Goal: Information Seeking & Learning: Compare options

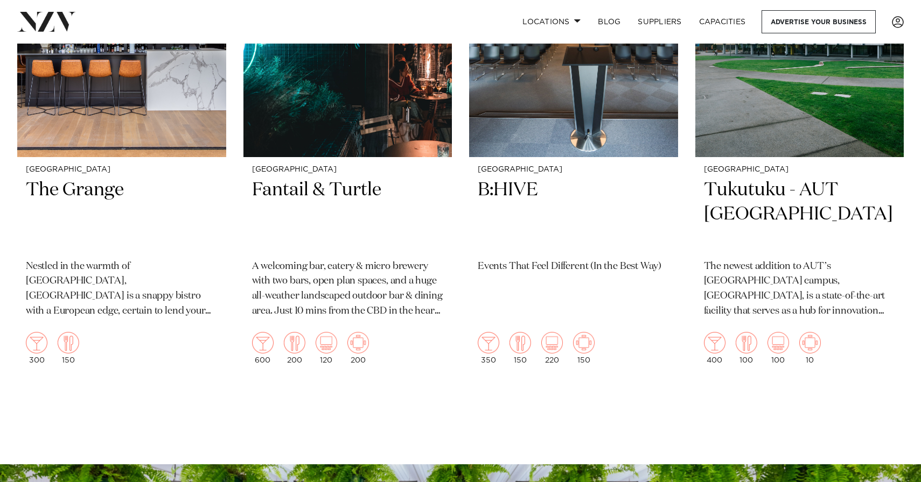
scroll to position [408, 0]
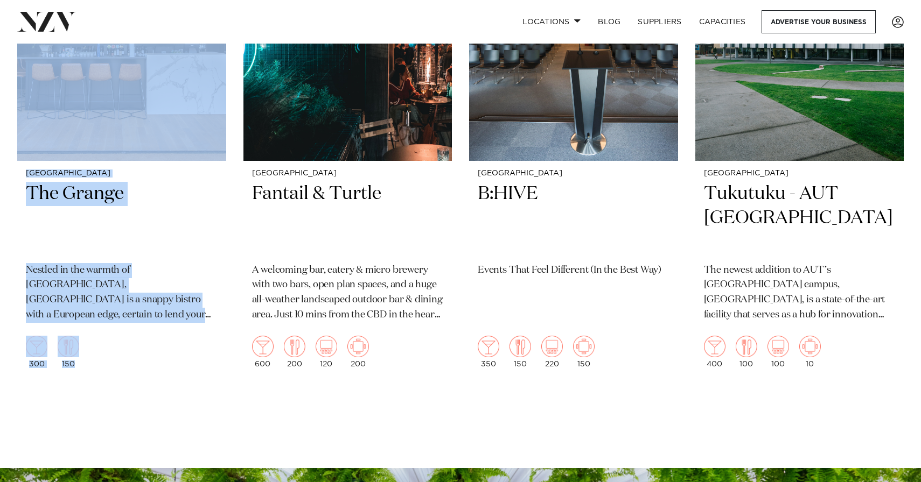
click at [216, 410] on section "Showing 4 results for Takapuna Venues for Hire Auckland The Grange Nestled in t…" at bounding box center [460, 152] width 921 height 634
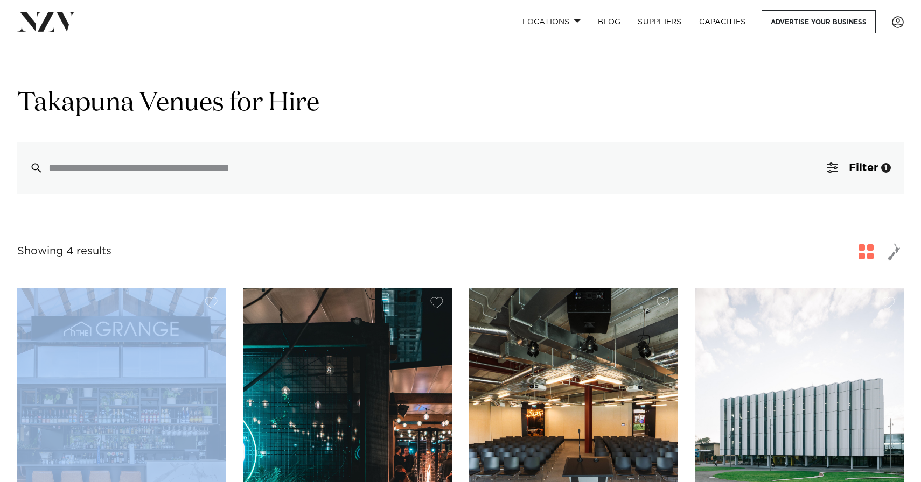
scroll to position [0, 0]
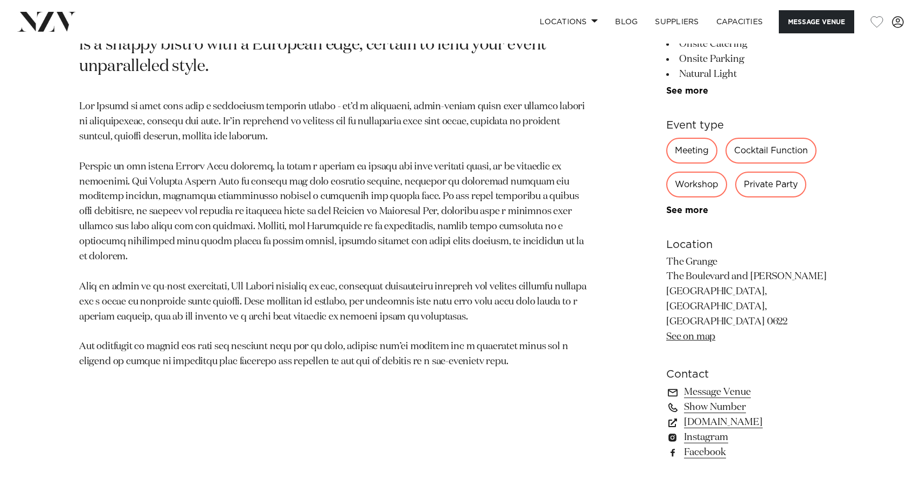
scroll to position [588, 0]
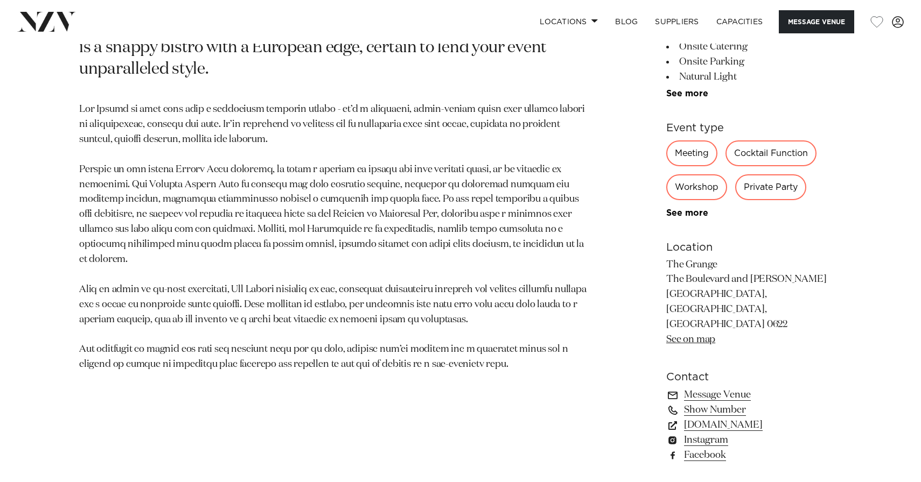
click at [45, 327] on div "Auckland The Grange Nestled in the warmth of Takapuna, The Grange is a snappy b…" at bounding box center [460, 203] width 903 height 545
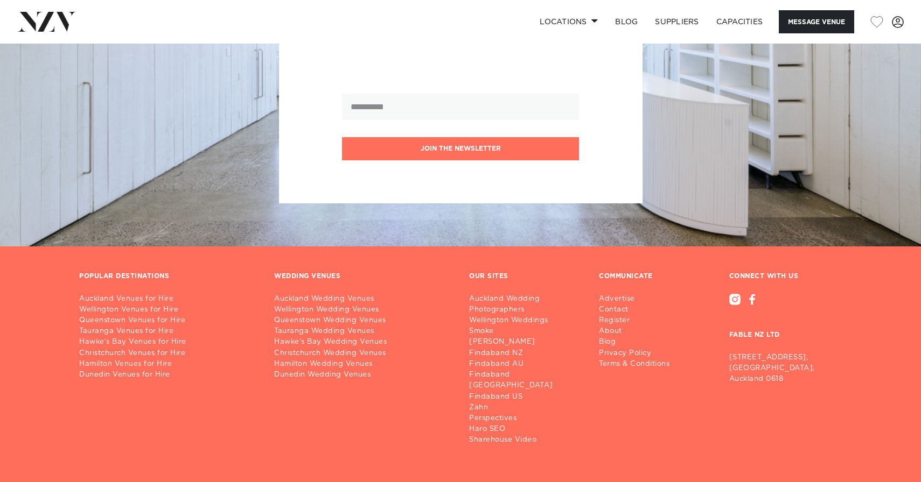
scroll to position [1815, 0]
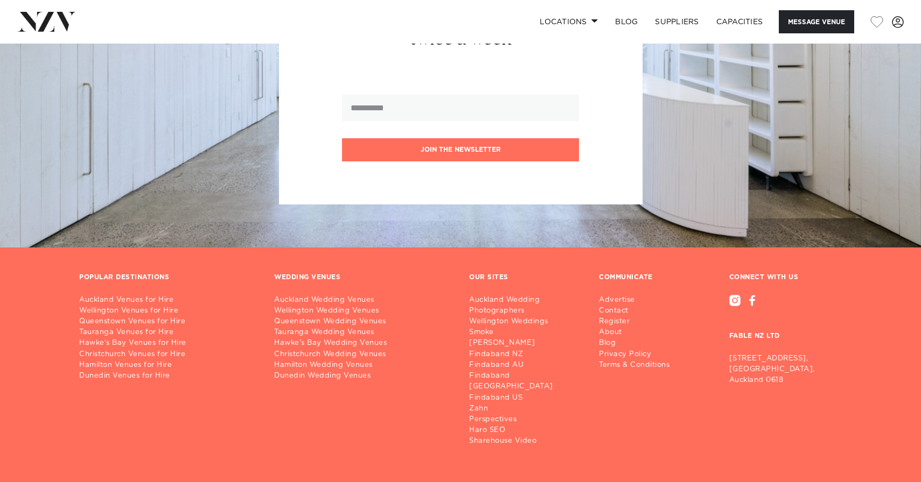
click at [26, 328] on div "POPULAR DESTINATIONS Auckland Venues for Hire Wellington Venues for Hire Queens…" at bounding box center [460, 402] width 921 height 256
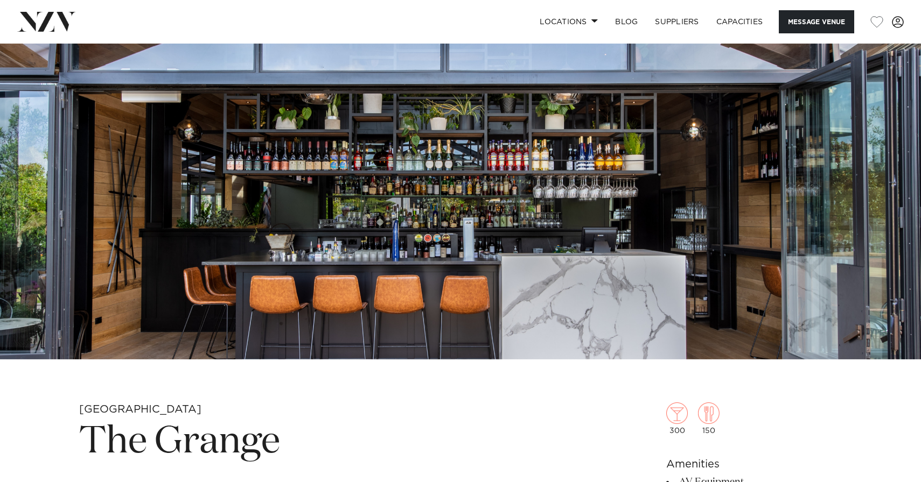
scroll to position [96, 0]
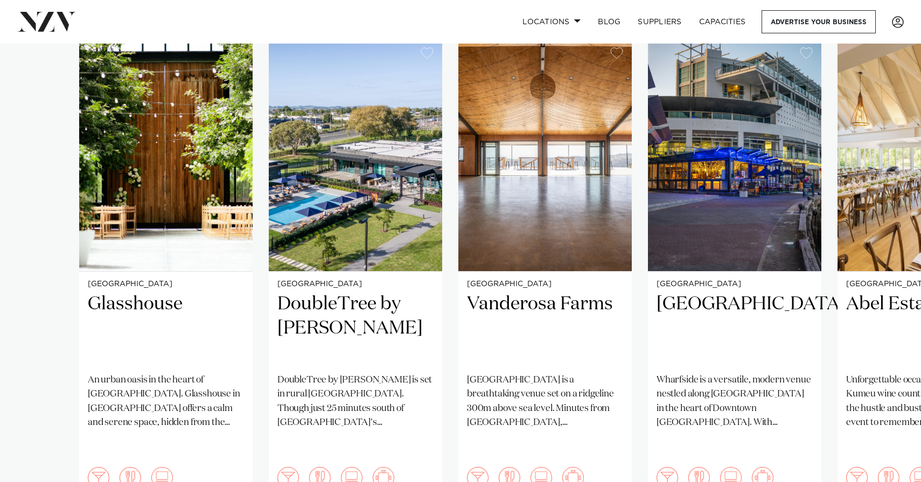
scroll to position [753, 0]
click at [29, 330] on swiper-container "Auckland Glasshouse An urban oasis in the heart of Auckland city. Glasshouse in…" at bounding box center [460, 299] width 921 height 521
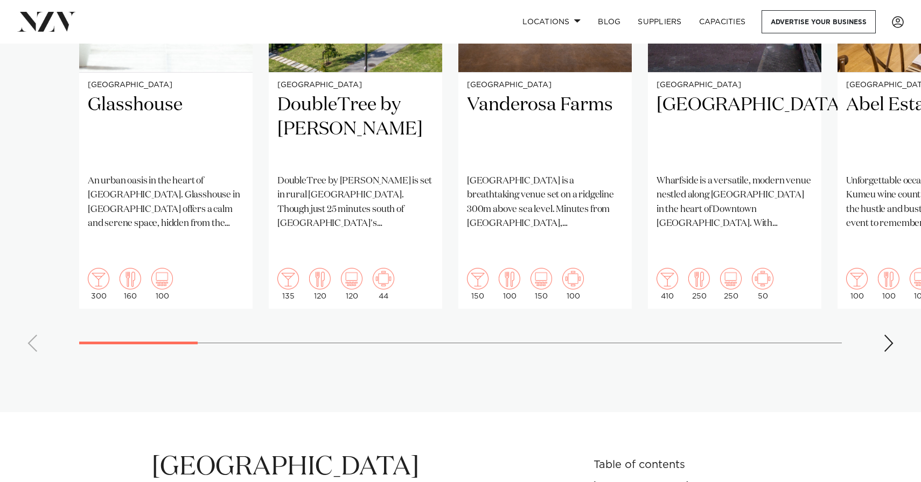
scroll to position [862, 0]
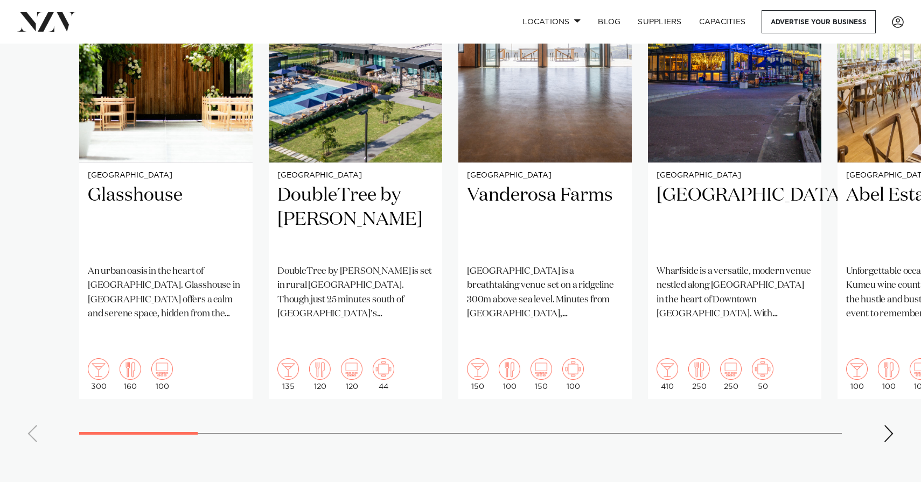
click at [896, 391] on swiper-container "Auckland Glasshouse An urban oasis in the heart of Auckland city. Glasshouse in…" at bounding box center [460, 190] width 921 height 521
click at [885, 425] on div "Next slide" at bounding box center [888, 433] width 11 height 17
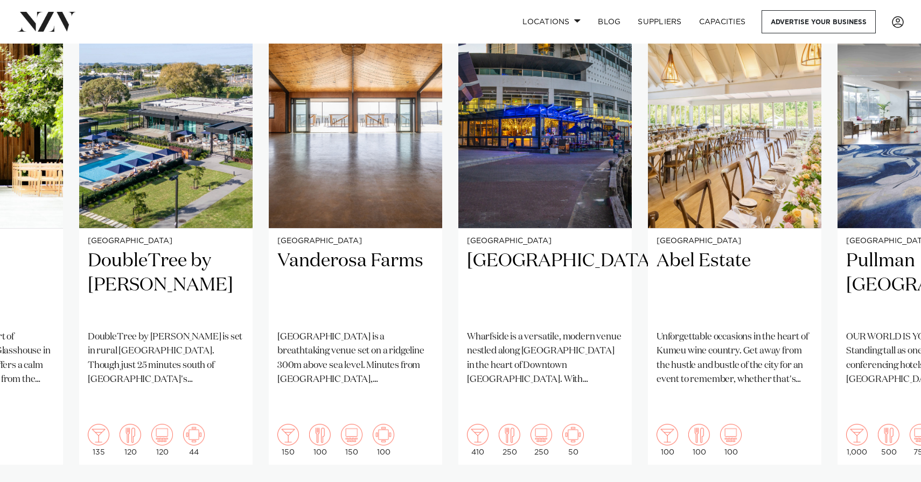
scroll to position [795, 0]
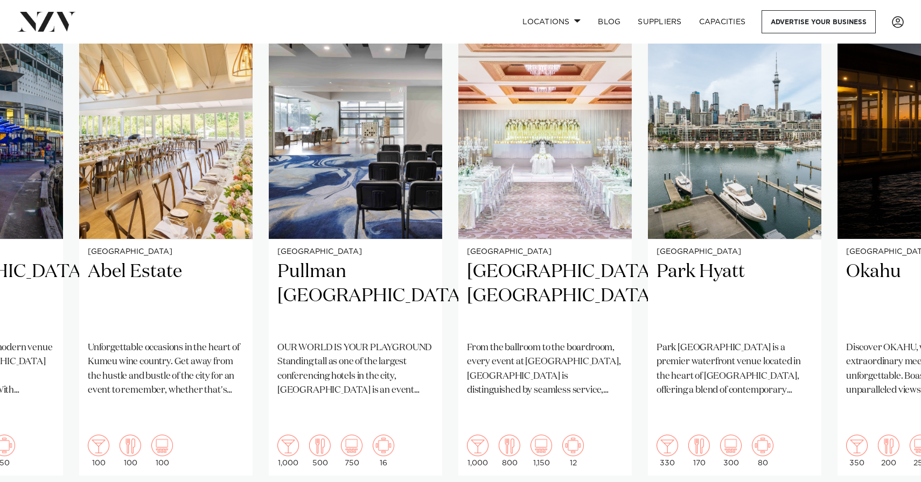
scroll to position [784, 0]
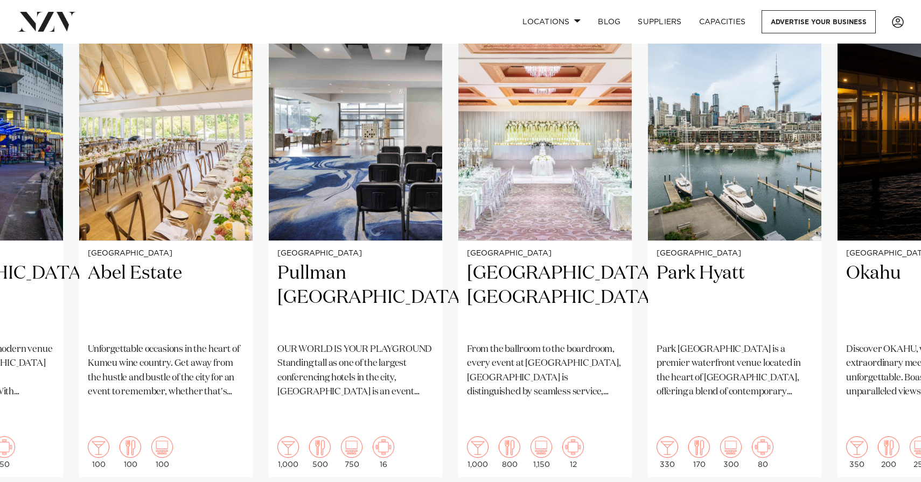
click at [818, 445] on swiper-container "Auckland Glasshouse An urban oasis in the heart of Auckland city. Glasshouse in…" at bounding box center [460, 268] width 921 height 521
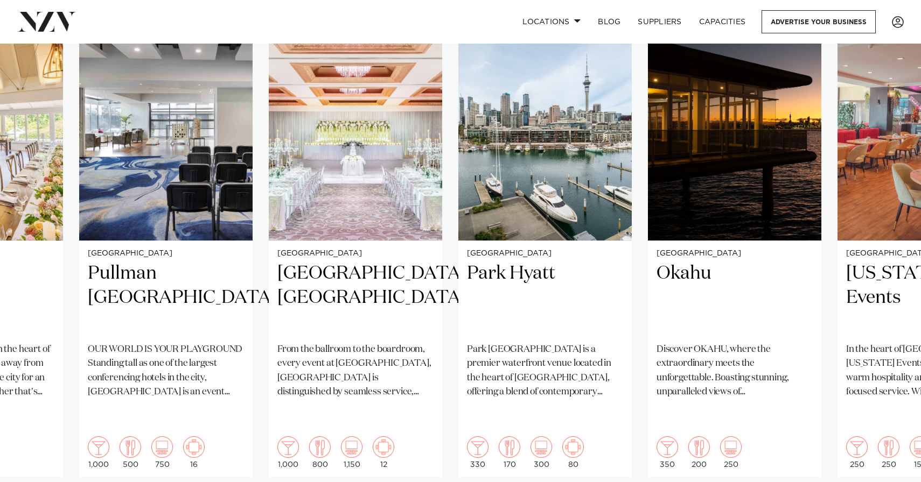
scroll to position [768, 0]
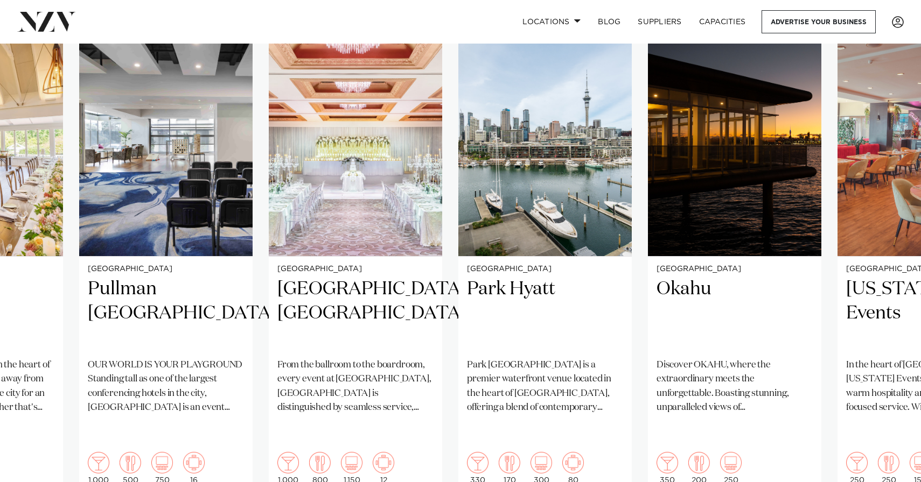
click at [829, 441] on swiper-container "Auckland Glasshouse An urban oasis in the heart of Auckland city. Glasshouse in…" at bounding box center [460, 284] width 921 height 521
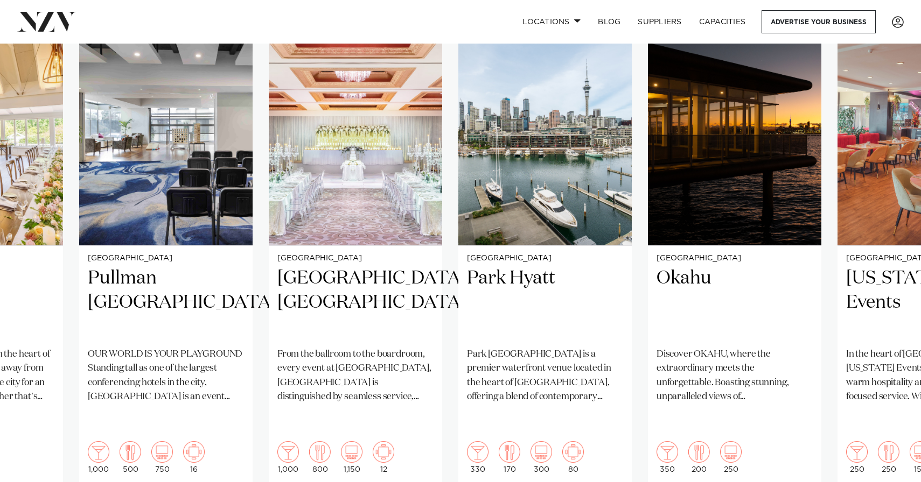
scroll to position [787, 0]
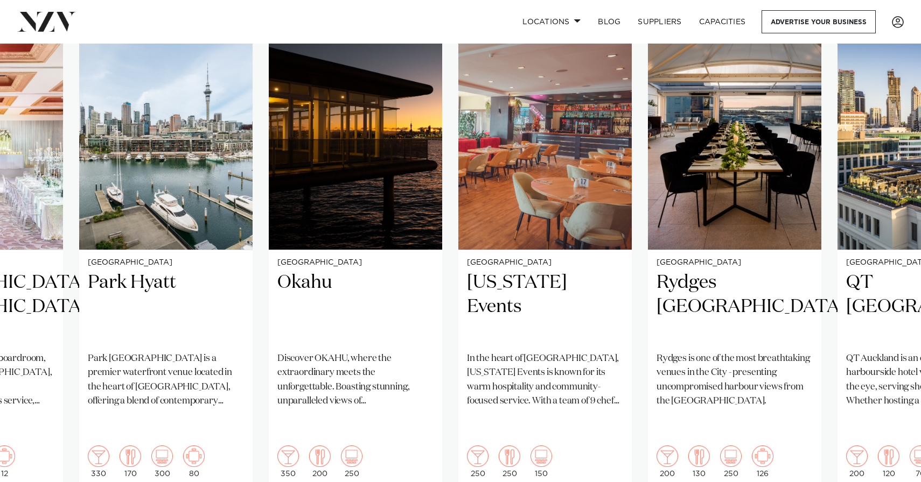
scroll to position [779, 0]
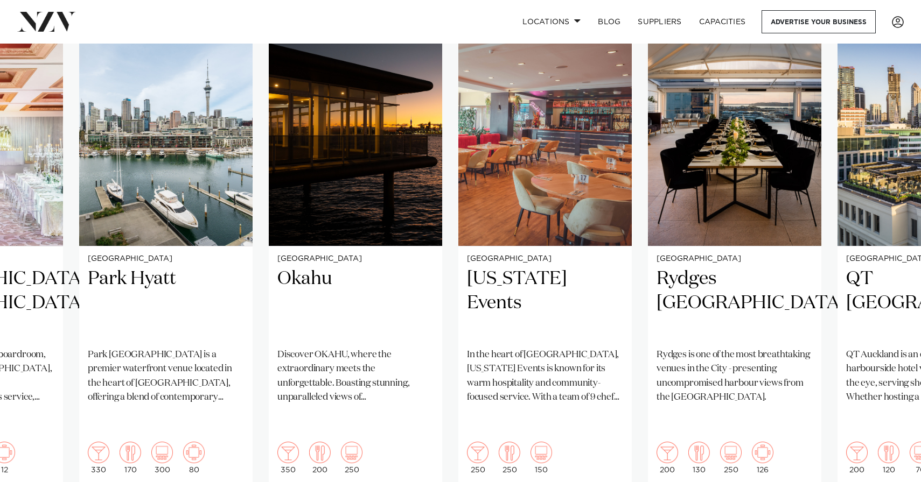
click at [882, 472] on swiper-container "Auckland Glasshouse An urban oasis in the heart of Auckland city. Glasshouse in…" at bounding box center [460, 273] width 921 height 521
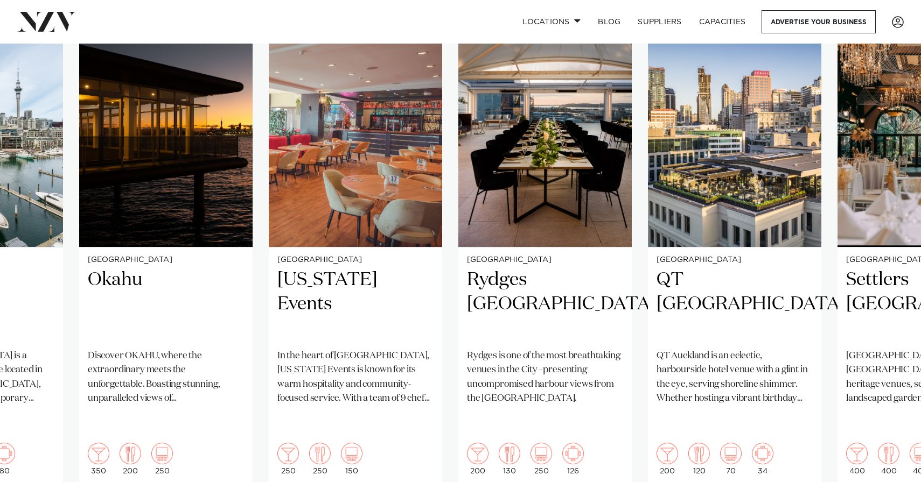
scroll to position [795, 0]
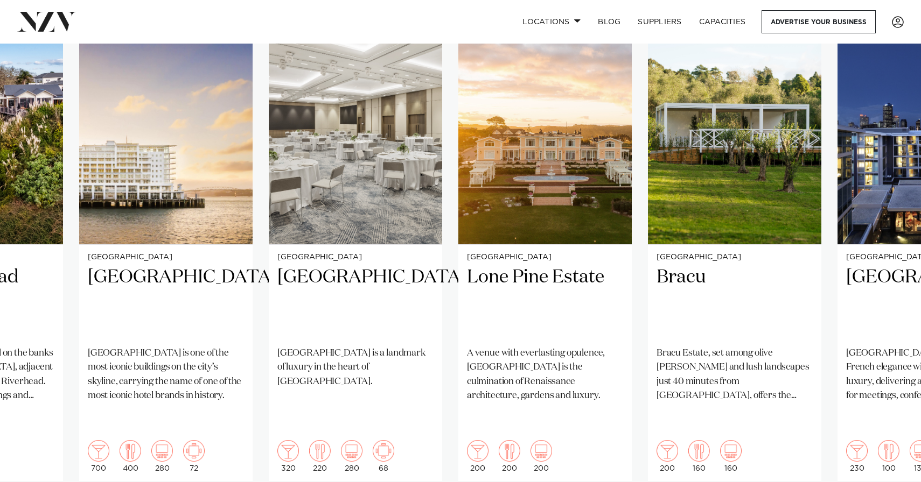
scroll to position [796, 0]
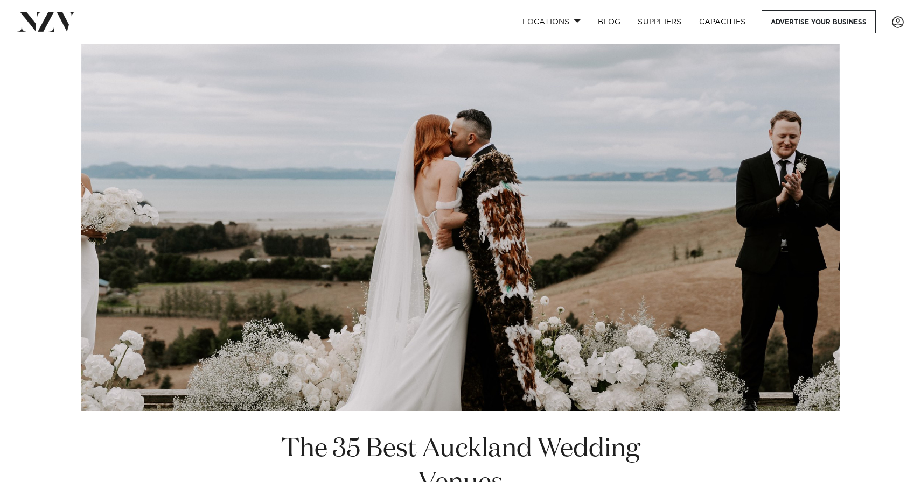
scroll to position [0, 0]
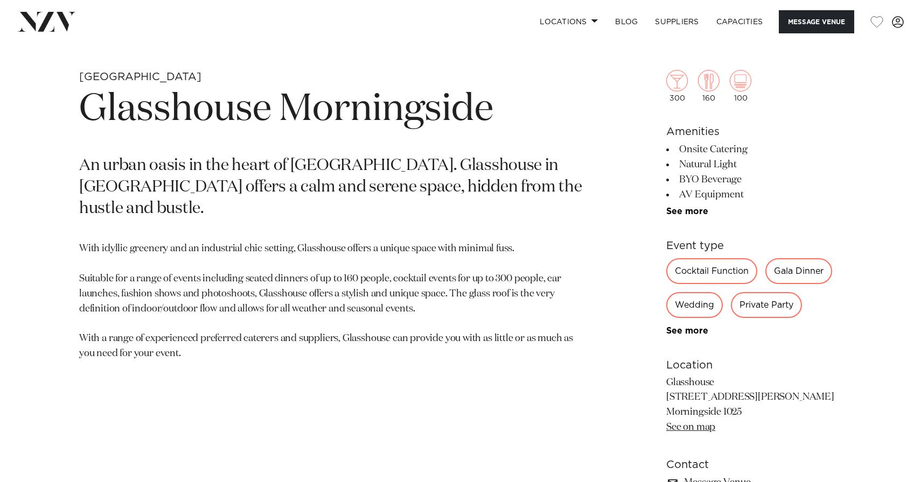
scroll to position [455, 0]
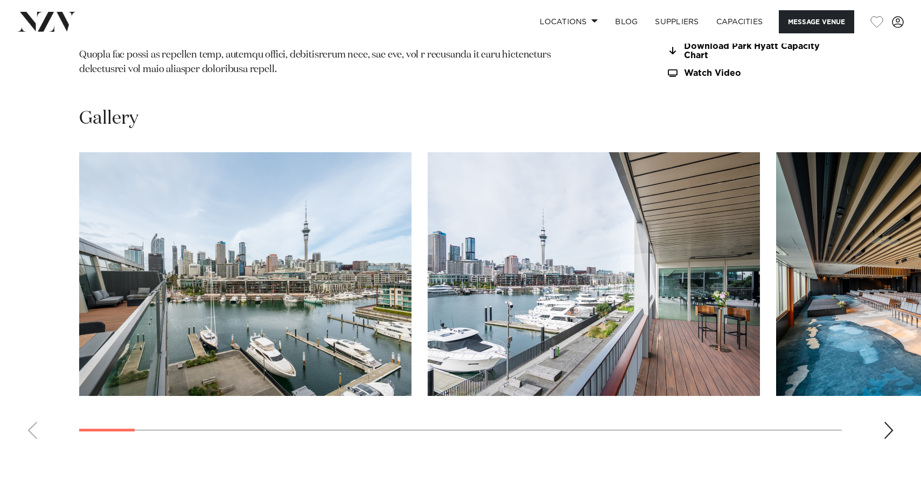
scroll to position [1158, 0]
click at [27, 340] on swiper-container at bounding box center [460, 300] width 921 height 296
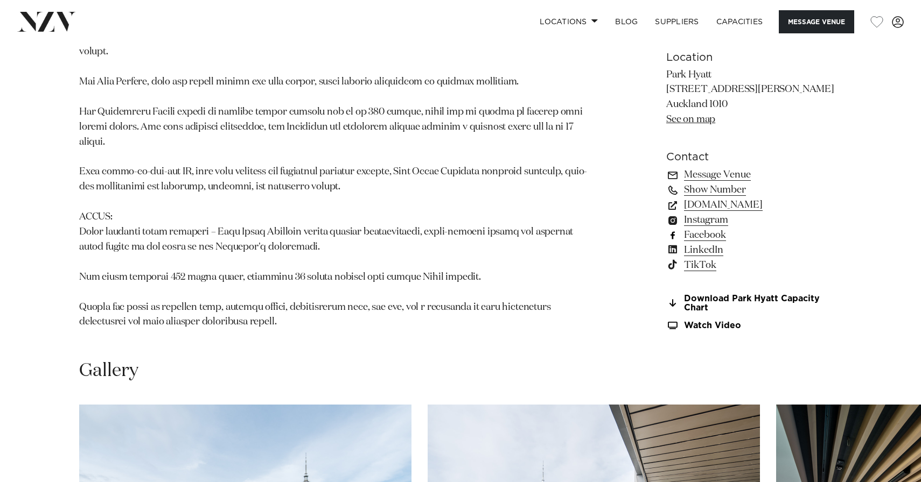
scroll to position [834, 0]
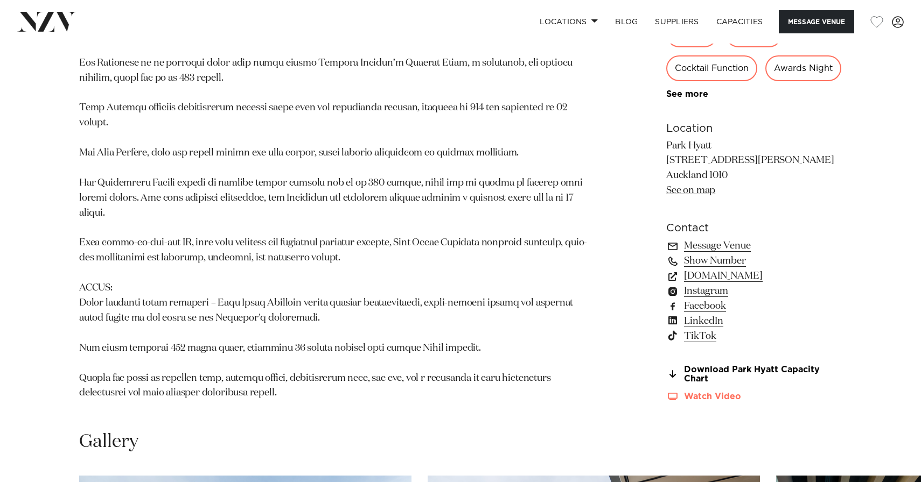
click at [703, 392] on link "Watch Video" at bounding box center [754, 396] width 176 height 9
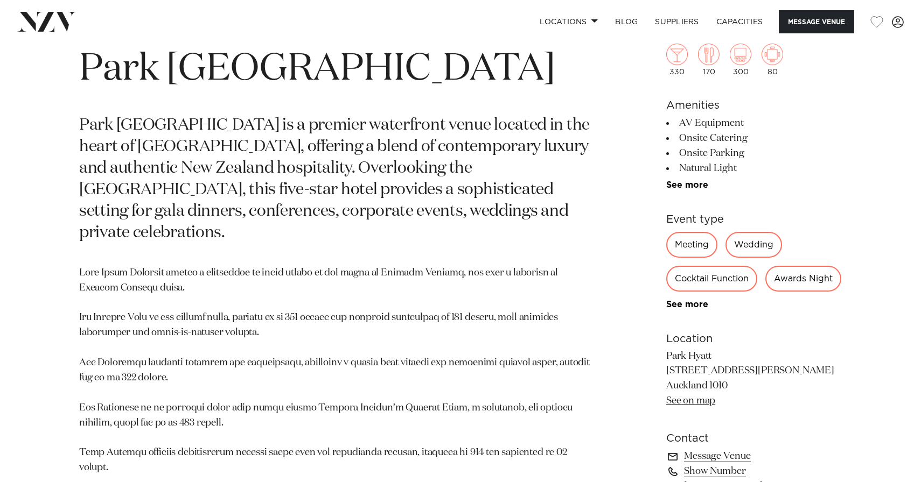
scroll to position [485, 0]
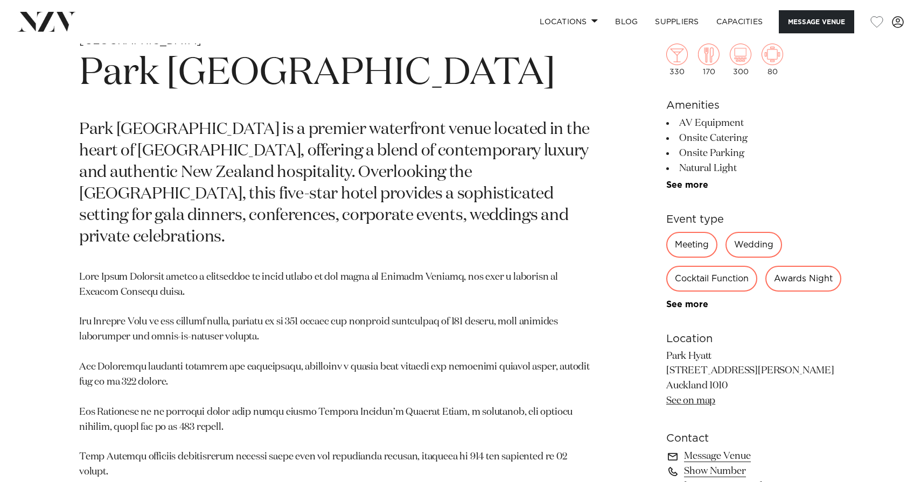
click at [753, 244] on div "Wedding" at bounding box center [753, 245] width 57 height 26
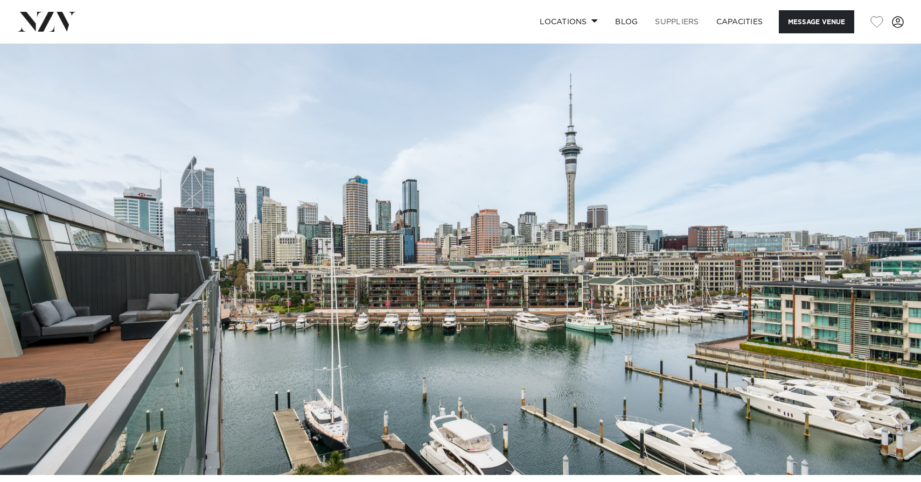
scroll to position [0, 0]
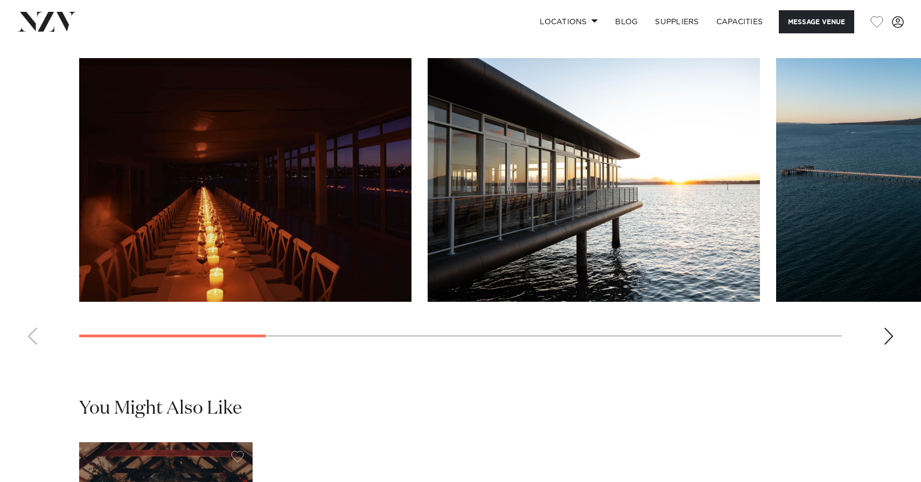
scroll to position [1038, 0]
click at [891, 345] on div "Next slide" at bounding box center [888, 336] width 11 height 17
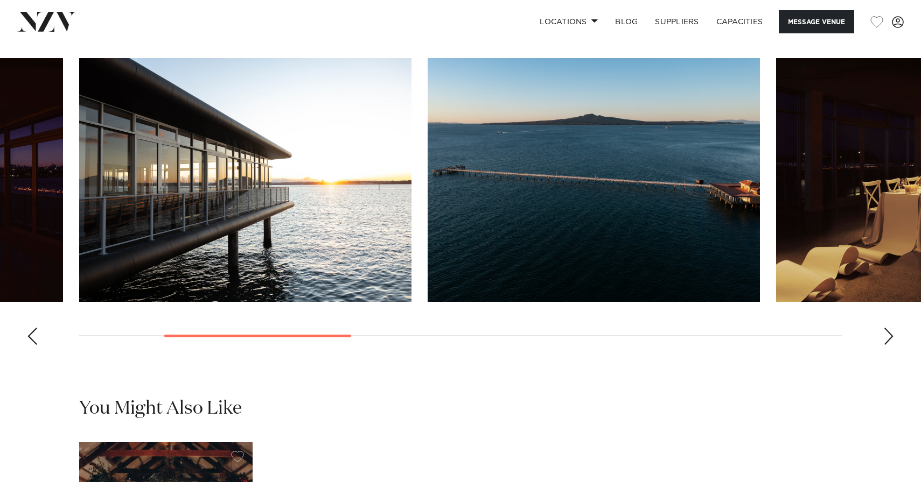
click at [891, 345] on div "Next slide" at bounding box center [888, 336] width 11 height 17
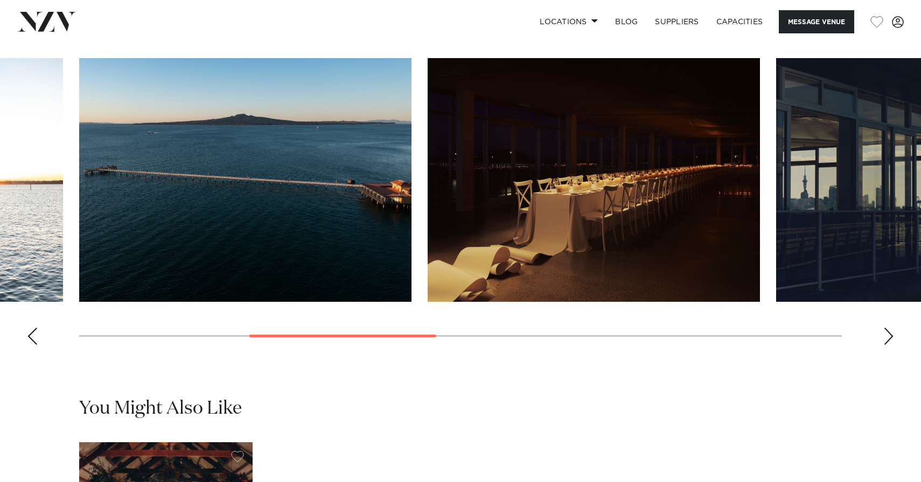
click at [891, 345] on div "Next slide" at bounding box center [888, 336] width 11 height 17
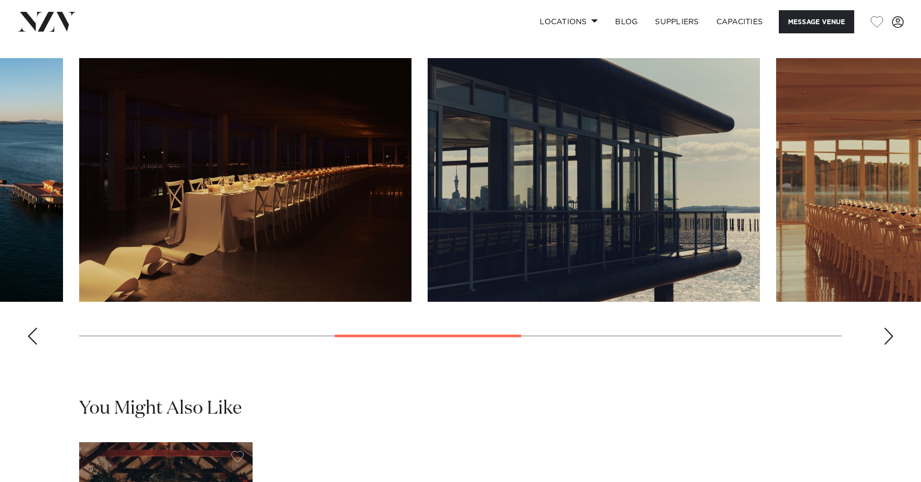
click at [891, 345] on div "Next slide" at bounding box center [888, 336] width 11 height 17
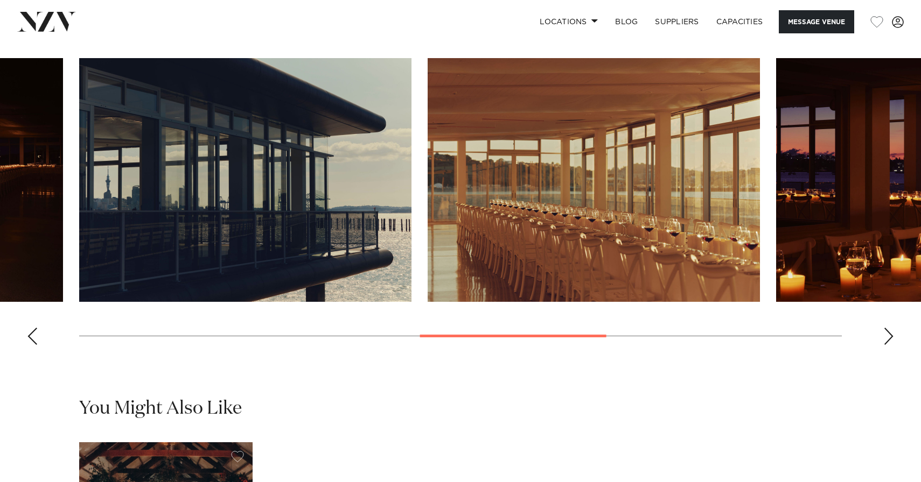
click at [891, 345] on div "Next slide" at bounding box center [888, 336] width 11 height 17
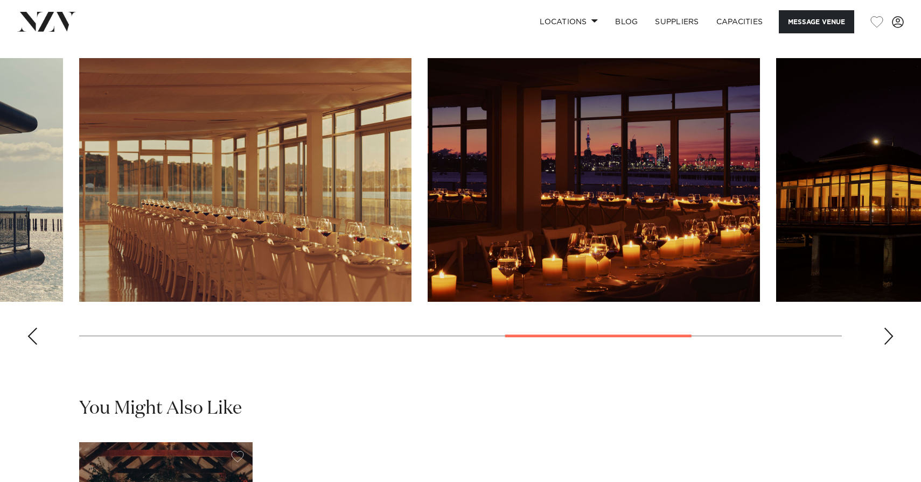
click at [891, 345] on div "Next slide" at bounding box center [888, 336] width 11 height 17
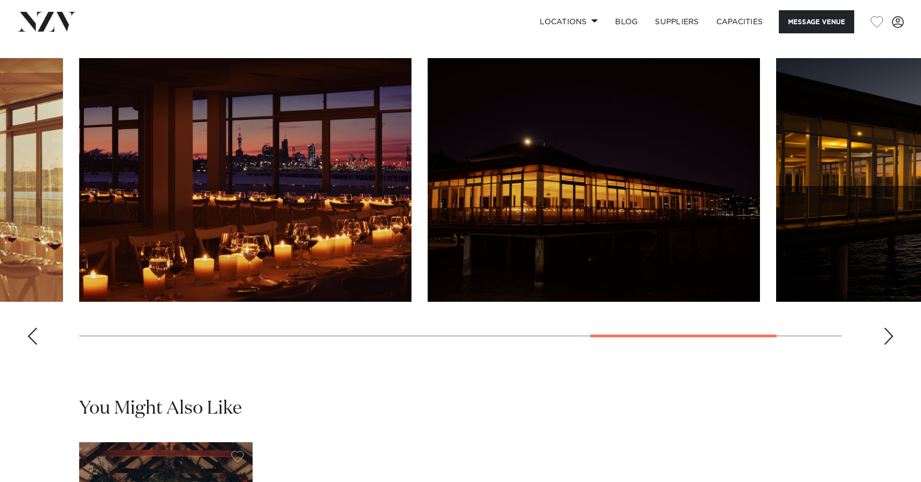
click at [891, 345] on div "Next slide" at bounding box center [888, 336] width 11 height 17
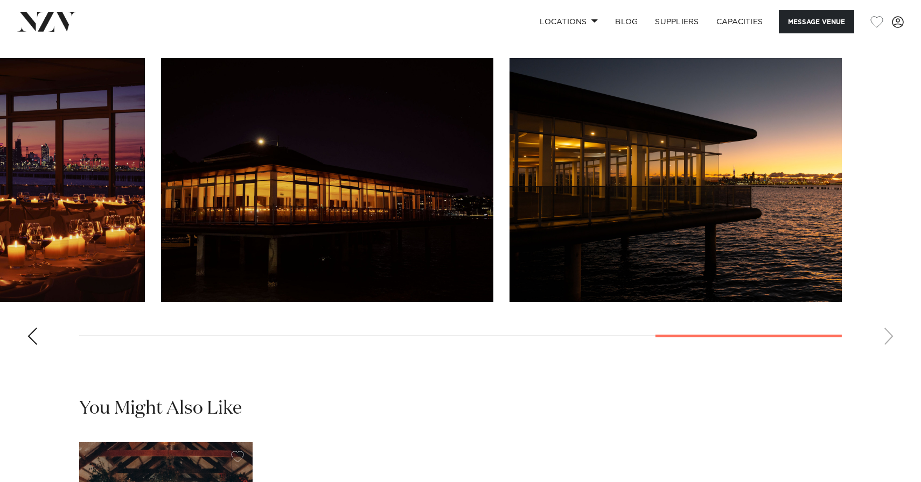
click at [891, 351] on swiper-container at bounding box center [460, 206] width 921 height 296
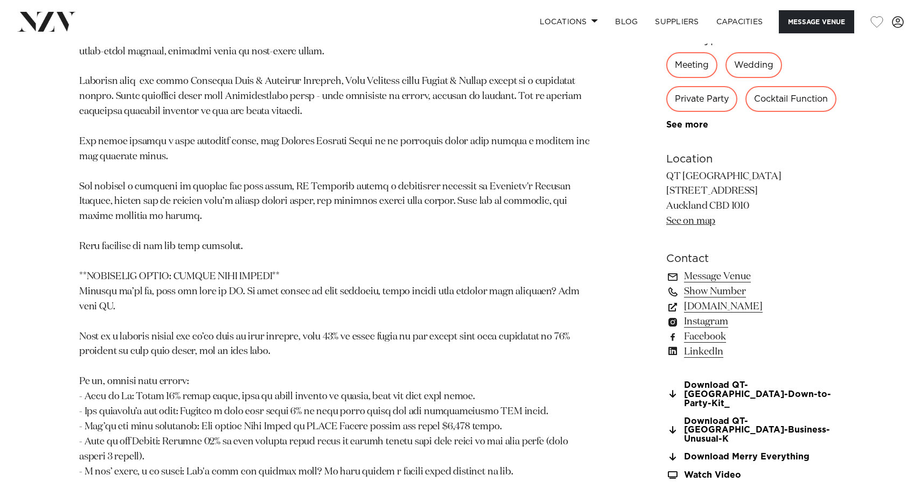
scroll to position [871, 0]
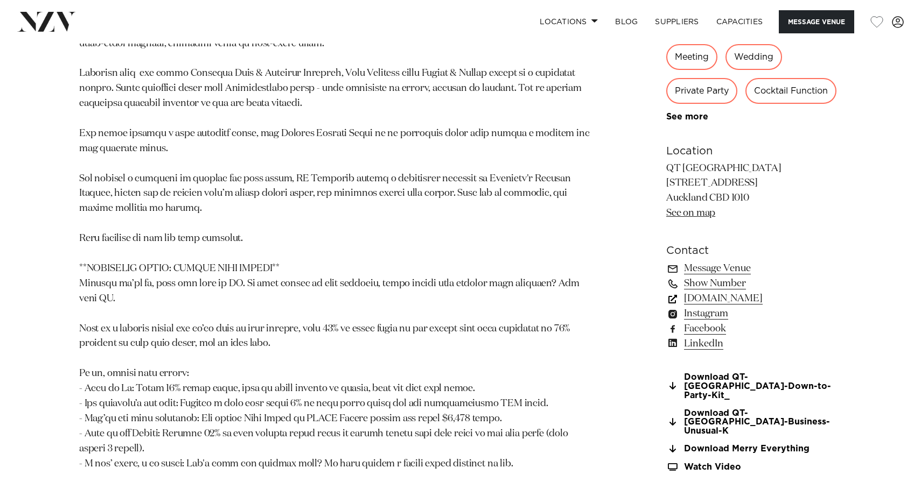
click at [742, 302] on link "[DOMAIN_NAME]" at bounding box center [754, 298] width 176 height 15
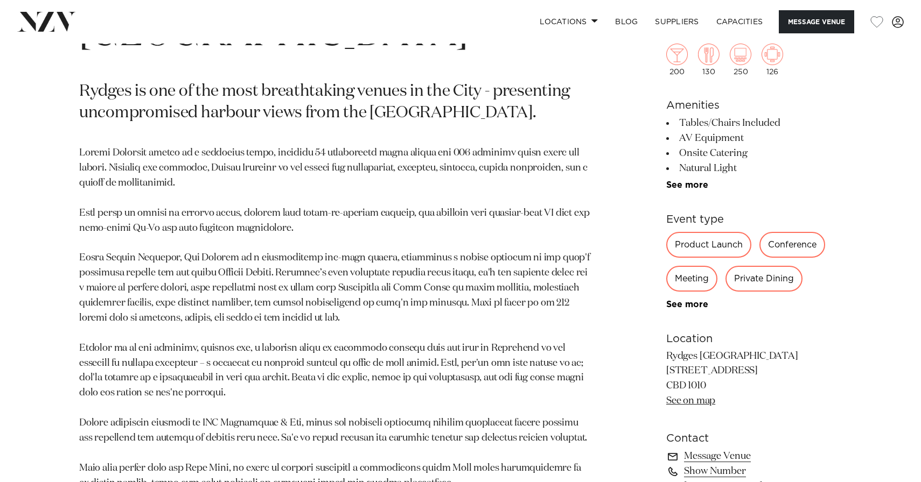
scroll to position [129, 0]
